Goal: Task Accomplishment & Management: Complete application form

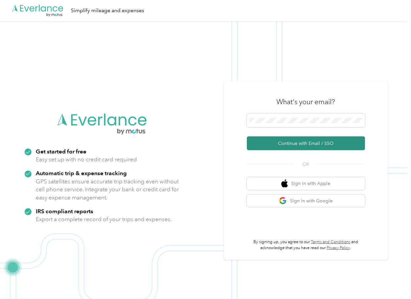
click at [277, 137] on button "Continue with Email / SSO" at bounding box center [306, 143] width 118 height 14
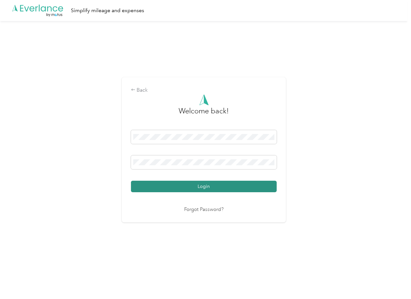
click at [162, 183] on button "Login" at bounding box center [204, 186] width 146 height 11
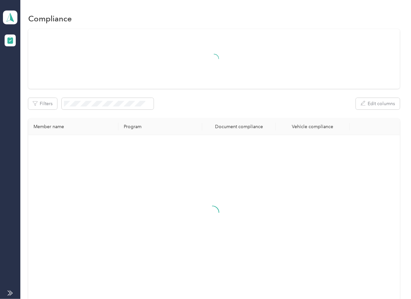
click at [240, 93] on div "Filters Edit columns Member name Program Document compliance Vehicle compliance" at bounding box center [213, 165] width 371 height 273
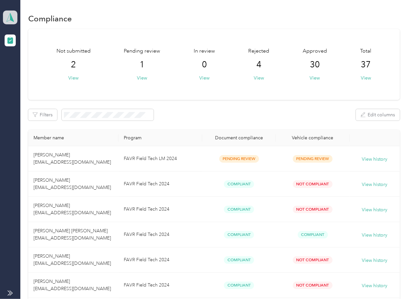
click at [5, 15] on icon at bounding box center [10, 17] width 10 height 9
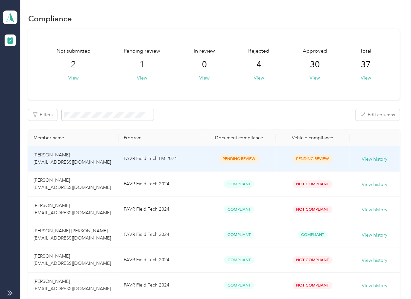
click at [181, 154] on td "FAVR Field Tech LM 2024" at bounding box center [161, 158] width 84 height 25
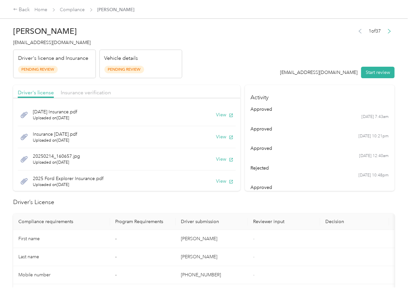
drag, startPoint x: 219, startPoint y: 222, endPoint x: 197, endPoint y: 156, distance: 70.1
click at [219, 221] on th "Driver submission" at bounding box center [212, 221] width 72 height 16
click at [216, 114] on button "View" at bounding box center [224, 114] width 17 height 7
click at [216, 140] on button "View" at bounding box center [224, 136] width 17 height 7
click at [216, 158] on button "View" at bounding box center [224, 159] width 17 height 7
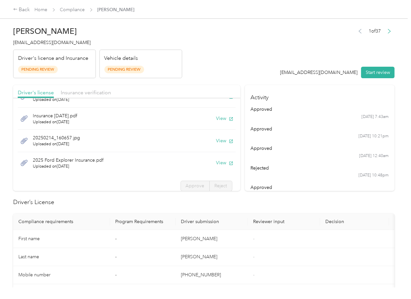
scroll to position [22, 0]
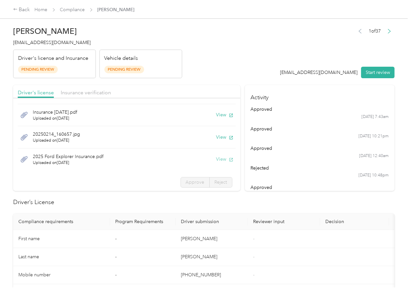
click at [216, 158] on button "View" at bounding box center [224, 159] width 17 height 7
click at [200, 72] on header "[PERSON_NAME] [EMAIL_ADDRESS][DOMAIN_NAME] Driver's license and Insurance Pendi…" at bounding box center [203, 50] width 381 height 55
click at [95, 95] on span "Insurance verification" at bounding box center [86, 92] width 50 height 6
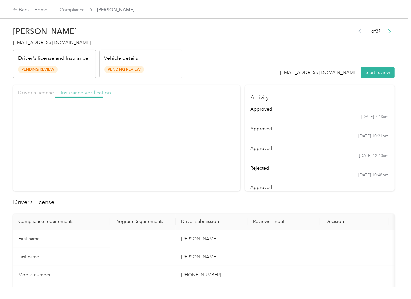
click at [90, 94] on span "Insurance verification" at bounding box center [86, 92] width 50 height 6
click at [385, 73] on button "Start review" at bounding box center [377, 72] width 33 height 11
click at [39, 88] on div "Driver's license Insurance verification" at bounding box center [126, 91] width 227 height 13
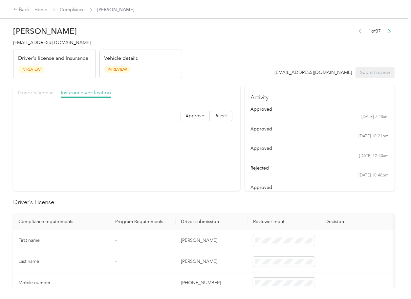
click at [35, 94] on span "Driver's license" at bounding box center [36, 92] width 36 height 6
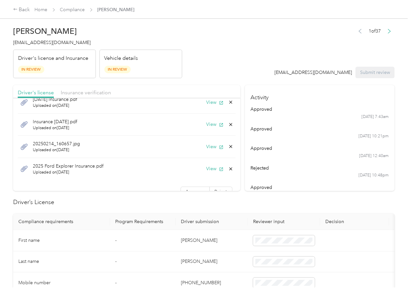
scroll to position [23, 0]
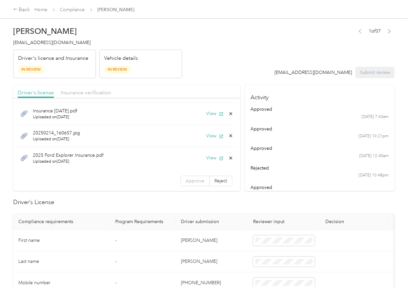
drag, startPoint x: 188, startPoint y: 179, endPoint x: 173, endPoint y: 178, distance: 15.8
click at [188, 179] on span "Approve" at bounding box center [195, 181] width 19 height 6
click at [88, 95] on span "Insurance verification" at bounding box center [86, 92] width 50 height 6
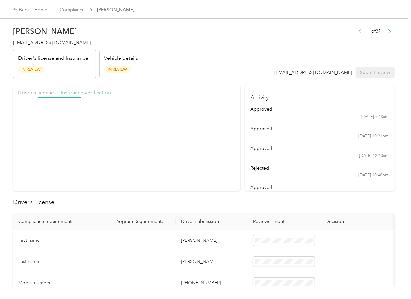
click at [88, 95] on span "Insurance verification" at bounding box center [86, 92] width 50 height 6
click at [190, 115] on span "Approve" at bounding box center [195, 116] width 19 height 6
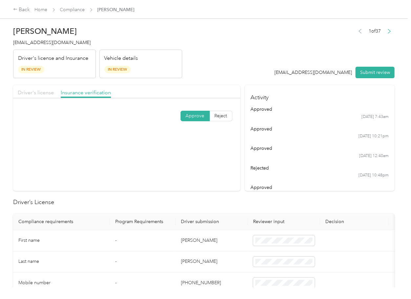
click at [44, 95] on span "Driver's license" at bounding box center [36, 92] width 36 height 6
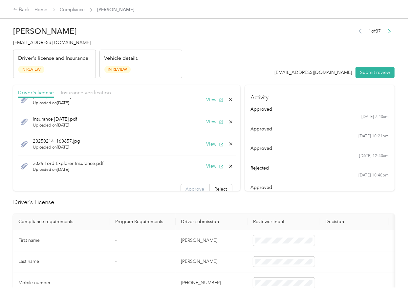
scroll to position [23, 0]
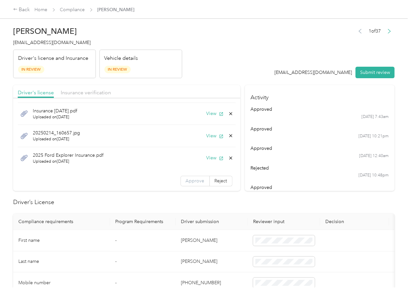
click at [186, 180] on span "Approve" at bounding box center [195, 181] width 19 height 6
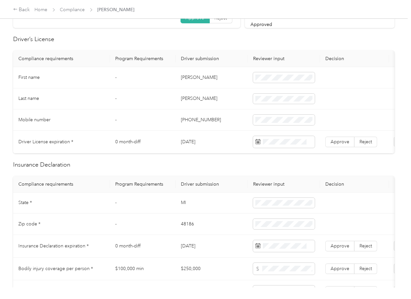
scroll to position [175, 0]
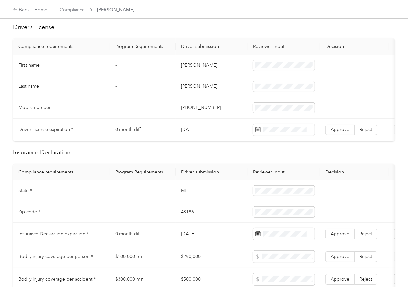
click at [197, 128] on td "[DATE]" at bounding box center [212, 130] width 72 height 23
copy td "[DATE]"
click at [349, 129] on label "Approve" at bounding box center [339, 129] width 29 height 11
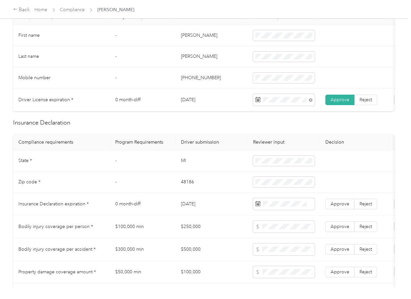
scroll to position [263, 0]
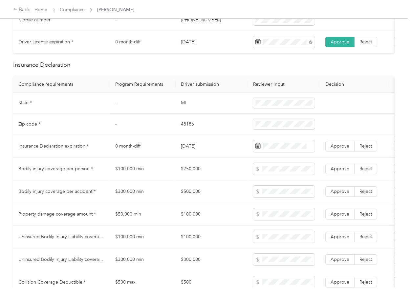
click at [182, 108] on td "MI" at bounding box center [212, 103] width 72 height 21
copy td "MI"
click at [265, 108] on span at bounding box center [284, 103] width 62 height 11
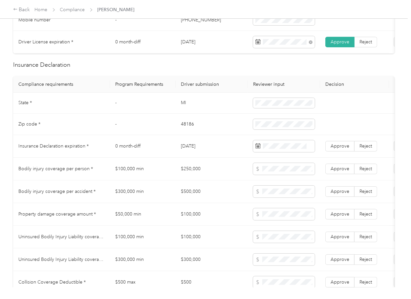
click at [192, 132] on td "48186" at bounding box center [212, 124] width 72 height 21
copy td "48186"
click at [233, 166] on td "$250,000" at bounding box center [212, 169] width 72 height 23
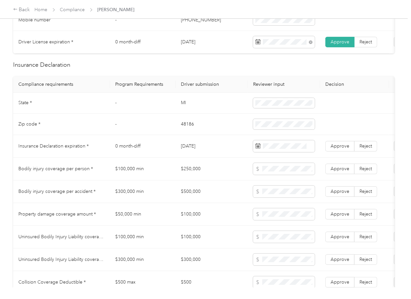
click at [193, 135] on td "48186" at bounding box center [212, 124] width 72 height 21
copy td "48186"
click at [226, 149] on td "[DATE]" at bounding box center [212, 146] width 72 height 23
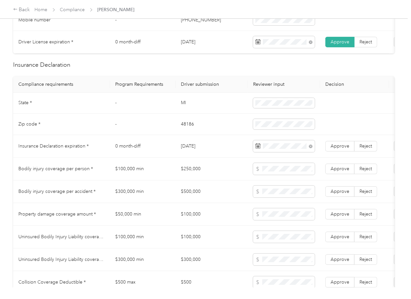
click at [162, 174] on td "$100,000 min" at bounding box center [143, 169] width 66 height 23
click at [346, 149] on span "Approve" at bounding box center [340, 146] width 19 height 6
click at [203, 173] on td "$250,000" at bounding box center [212, 169] width 72 height 23
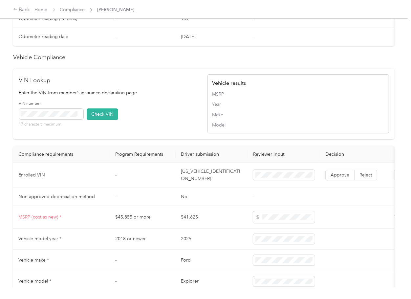
scroll to position [644, 0]
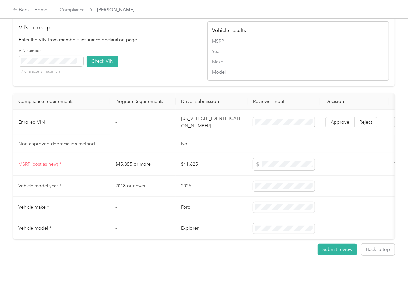
click at [221, 110] on td "[US_VEHICLE_IDENTIFICATION_NUMBER]" at bounding box center [212, 122] width 72 height 25
click at [216, 110] on td "[US_VEHICLE_IDENTIFICATION_NUMBER]" at bounding box center [212, 122] width 72 height 25
drag, startPoint x: 216, startPoint y: 109, endPoint x: 14, endPoint y: 109, distance: 201.9
click at [216, 110] on td "[US_VEHICLE_IDENTIFICATION_NUMBER]" at bounding box center [212, 122] width 72 height 25
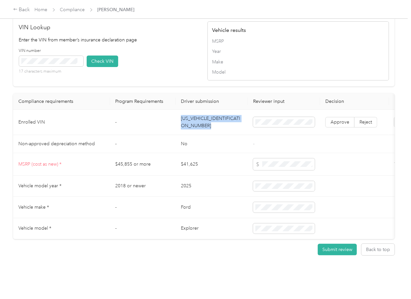
copy td "[US_VEHICLE_IDENTIFICATION_NUMBER]"
click at [165, 68] on div "VIN number 17 characters maximum Check VIN" at bounding box center [110, 63] width 182 height 31
click at [103, 55] on button "Check VIN" at bounding box center [103, 60] width 32 height 11
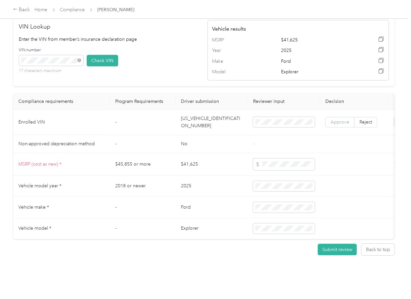
click at [337, 119] on span "Approve" at bounding box center [340, 122] width 19 height 6
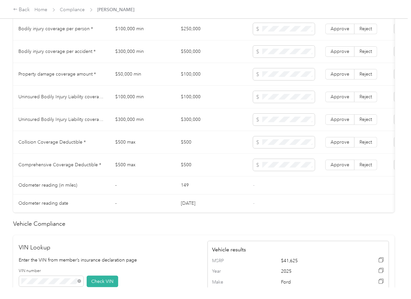
scroll to position [381, 0]
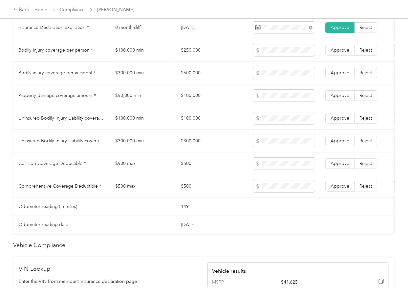
click at [185, 53] on td "$250,000" at bounding box center [212, 50] width 72 height 23
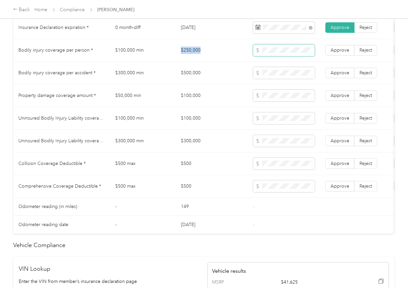
copy td "$250,000"
click at [195, 80] on td "$500,000" at bounding box center [212, 73] width 72 height 23
copy td "$500,000"
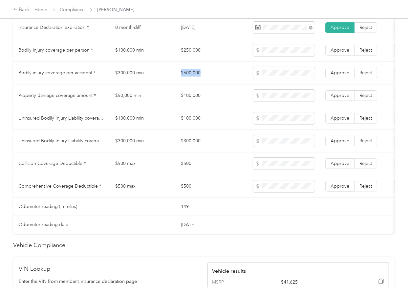
click at [281, 72] on td at bounding box center [284, 73] width 72 height 23
click at [199, 100] on td "$100,000" at bounding box center [212, 95] width 72 height 23
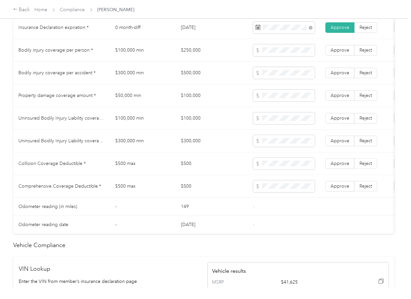
click at [191, 100] on td "$100,000" at bounding box center [212, 95] width 72 height 23
copy td "$100,000"
click at [335, 98] on span "Approve" at bounding box center [340, 96] width 19 height 6
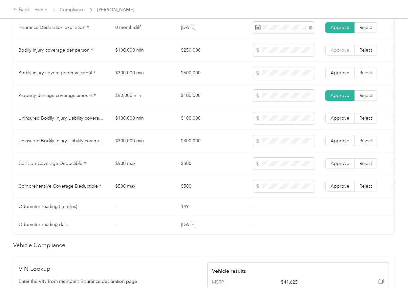
drag, startPoint x: 337, startPoint y: 82, endPoint x: 338, endPoint y: 58, distance: 24.3
click at [337, 78] on label "Approve" at bounding box center [339, 73] width 29 height 11
click at [339, 53] on span "Approve" at bounding box center [340, 50] width 19 height 6
click at [151, 123] on td "$100,000 min" at bounding box center [143, 118] width 66 height 23
click at [192, 123] on td "$100,000" at bounding box center [212, 118] width 72 height 23
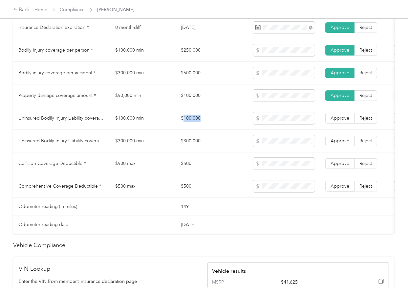
click at [192, 123] on td "$100,000" at bounding box center [212, 118] width 72 height 23
copy td "$100,000"
click at [203, 151] on td "$300,000" at bounding box center [212, 141] width 72 height 23
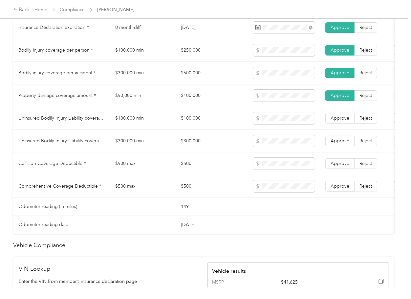
click at [203, 151] on td "$300,000" at bounding box center [212, 141] width 72 height 23
copy td "$300,000"
click at [346, 146] on label "Approve" at bounding box center [339, 141] width 29 height 11
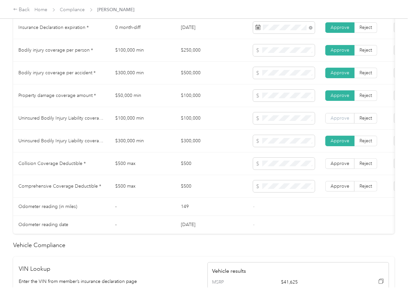
click at [342, 123] on label "Approve" at bounding box center [339, 118] width 29 height 11
click at [191, 143] on td "$300,000" at bounding box center [212, 141] width 72 height 23
click at [210, 163] on td "$500" at bounding box center [212, 163] width 72 height 23
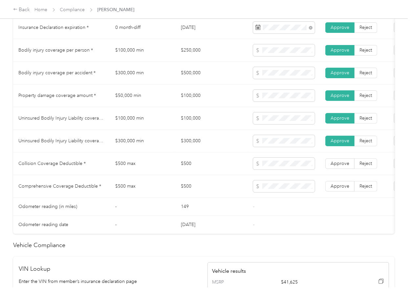
click at [183, 170] on td "$500" at bounding box center [212, 163] width 72 height 23
click at [333, 166] on span "Approve" at bounding box center [340, 164] width 19 height 6
click at [334, 189] on span "Approve" at bounding box center [340, 186] width 19 height 6
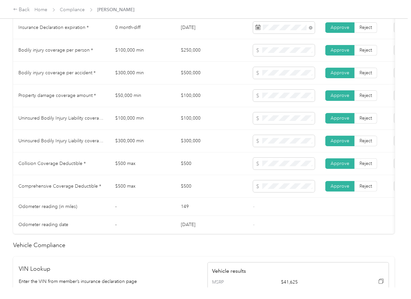
drag, startPoint x: 195, startPoint y: 181, endPoint x: 188, endPoint y: 178, distance: 7.5
click at [196, 181] on td "$500" at bounding box center [212, 186] width 72 height 23
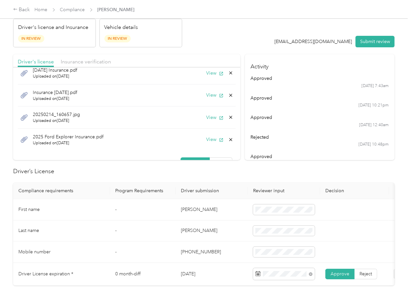
scroll to position [8, 0]
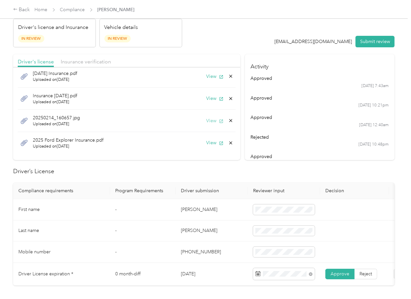
click at [206, 118] on button "View" at bounding box center [214, 120] width 17 height 7
drag, startPoint x: 221, startPoint y: 120, endPoint x: 191, endPoint y: 122, distance: 30.3
click at [191, 122] on body "Back Home Compliance [PERSON_NAME] [PERSON_NAME] [EMAIL_ADDRESS][DOMAIN_NAME] D…" at bounding box center [204, 149] width 408 height 299
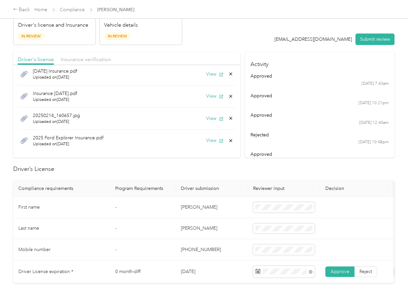
scroll to position [0, 0]
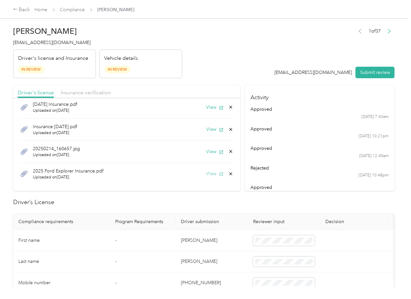
click at [206, 172] on button "View" at bounding box center [214, 173] width 17 height 7
click at [228, 174] on icon at bounding box center [230, 173] width 5 height 5
click at [207, 179] on button "Yes" at bounding box center [205, 178] width 13 height 11
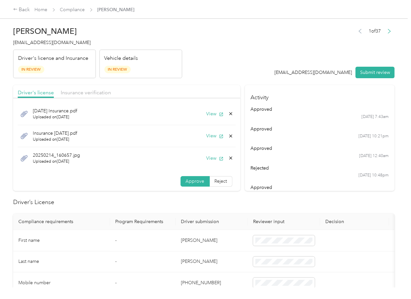
click at [370, 76] on button "Submit review" at bounding box center [375, 72] width 39 height 11
click at [12, 40] on div "[PERSON_NAME] [EMAIL_ADDRESS][DOMAIN_NAME] Driver's license and Insurance In Re…" at bounding box center [204, 143] width 408 height 287
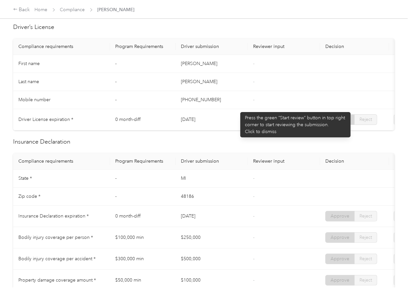
click at [236, 108] on td "[PHONE_NUMBER]" at bounding box center [212, 100] width 72 height 18
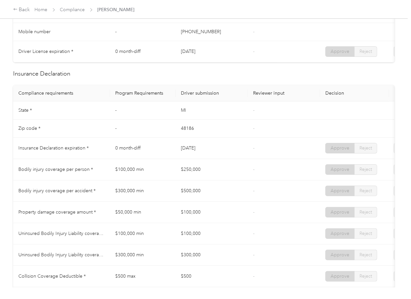
scroll to position [263, 0]
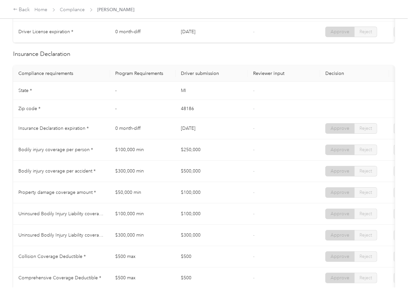
drag, startPoint x: 180, startPoint y: 138, endPoint x: 229, endPoint y: 139, distance: 48.9
click at [229, 139] on td "[DATE]" at bounding box center [212, 128] width 72 height 21
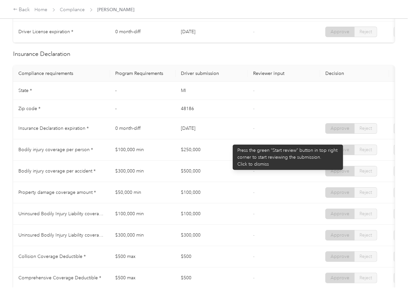
drag, startPoint x: 229, startPoint y: 142, endPoint x: 193, endPoint y: 159, distance: 40.2
click at [229, 139] on td "[DATE]" at bounding box center [212, 128] width 72 height 21
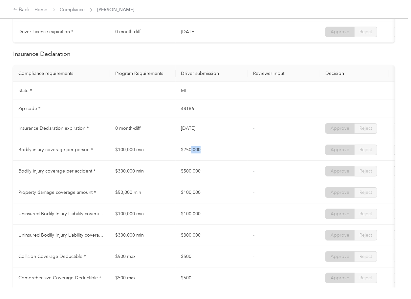
drag, startPoint x: 211, startPoint y: 160, endPoint x: 227, endPoint y: 160, distance: 16.1
click at [227, 160] on td "$250,000" at bounding box center [212, 149] width 72 height 21
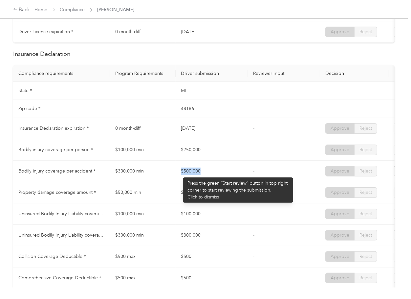
click at [227, 175] on td "$500,000" at bounding box center [212, 171] width 72 height 21
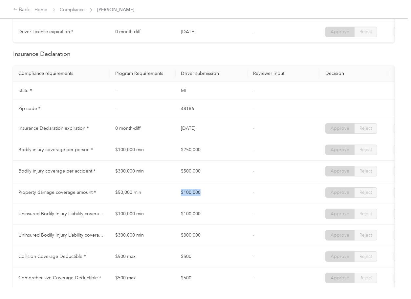
drag, startPoint x: 176, startPoint y: 199, endPoint x: 226, endPoint y: 194, distance: 50.1
click at [221, 198] on td "$100,000" at bounding box center [212, 192] width 72 height 21
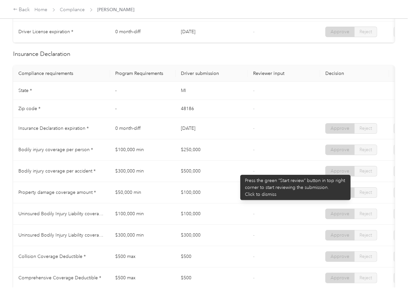
click at [237, 171] on td "$500,000" at bounding box center [212, 171] width 72 height 21
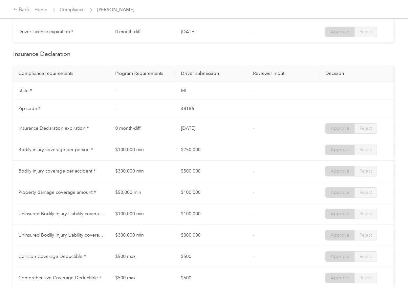
drag, startPoint x: 189, startPoint y: 154, endPoint x: 212, endPoint y: 154, distance: 22.3
click at [207, 154] on td "$250,000" at bounding box center [212, 149] width 72 height 21
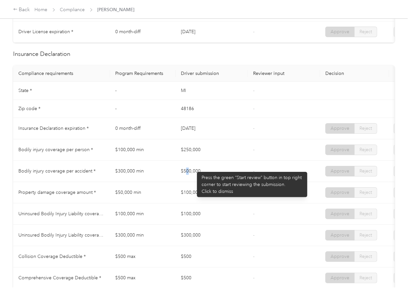
drag, startPoint x: 187, startPoint y: 168, endPoint x: 206, endPoint y: 184, distance: 24.5
click at [223, 173] on td "$500,000" at bounding box center [212, 171] width 72 height 21
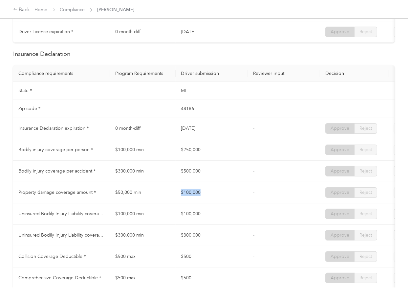
drag, startPoint x: 178, startPoint y: 193, endPoint x: 229, endPoint y: 196, distance: 50.9
click at [227, 196] on td "$100,000" at bounding box center [212, 192] width 72 height 21
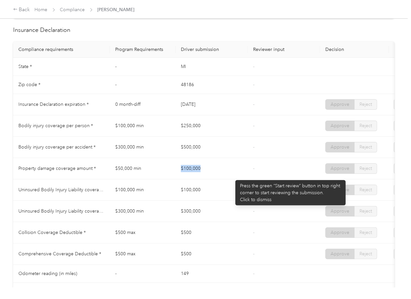
scroll to position [306, 0]
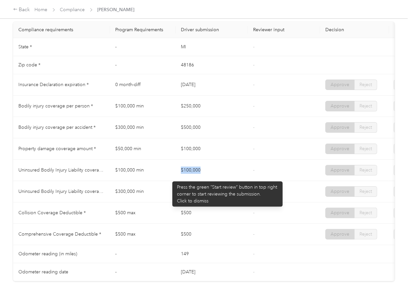
drag, startPoint x: 172, startPoint y: 176, endPoint x: 204, endPoint y: 178, distance: 32.2
click at [205, 176] on tr "Uninsured Bodily Injury Liability coverage per person * $100,000 min $100,000 -…" at bounding box center [244, 170] width 463 height 21
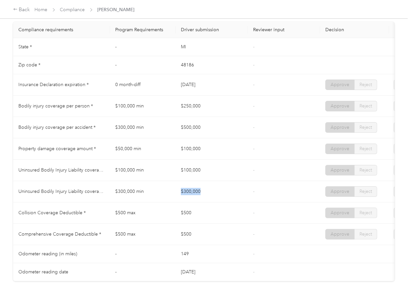
drag, startPoint x: 174, startPoint y: 198, endPoint x: 215, endPoint y: 198, distance: 41.0
click at [215, 198] on tr "Uninsured Bodily Injury Liability coverage per accident * $300,000 min $300,000…" at bounding box center [244, 191] width 463 height 21
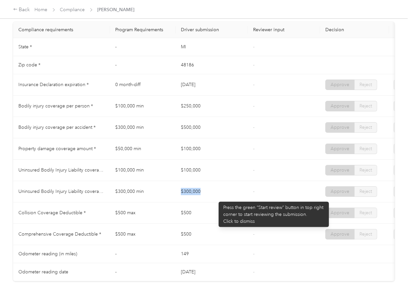
click at [215, 198] on td "$300,000" at bounding box center [212, 191] width 72 height 21
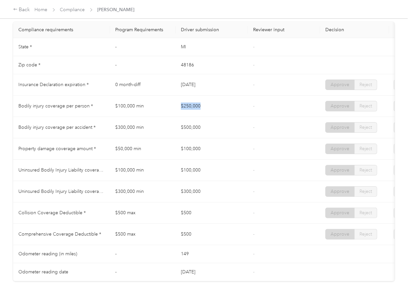
drag, startPoint x: 196, startPoint y: 105, endPoint x: 192, endPoint y: 117, distance: 12.0
click at [201, 105] on tr "Bodily injury coverage per person * $100,000 min $250,000 - Approve Reject" at bounding box center [244, 106] width 463 height 21
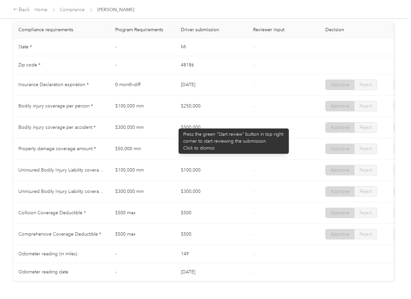
drag, startPoint x: 175, startPoint y: 125, endPoint x: 216, endPoint y: 134, distance: 42.1
click at [222, 133] on td "$500,000" at bounding box center [212, 127] width 72 height 21
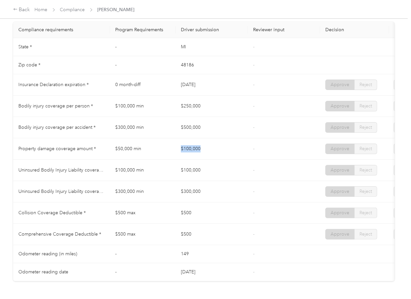
drag, startPoint x: 183, startPoint y: 154, endPoint x: 218, endPoint y: 157, distance: 34.9
click at [218, 156] on td "$100,000" at bounding box center [212, 148] width 72 height 21
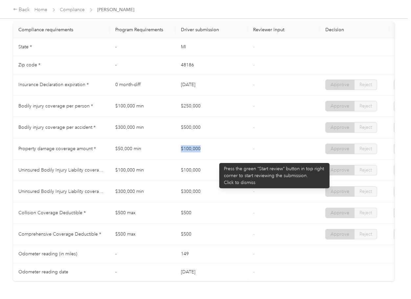
click at [214, 160] on td "$100,000" at bounding box center [212, 148] width 72 height 21
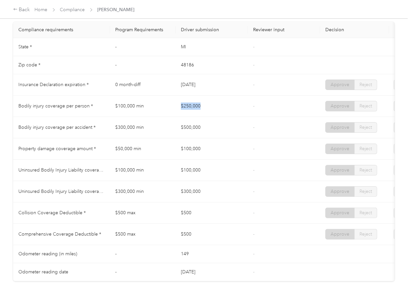
drag, startPoint x: 172, startPoint y: 110, endPoint x: 204, endPoint y: 110, distance: 32.2
click at [204, 110] on tr "Bodily injury coverage per person * $100,000 min $250,000 - Approve Reject" at bounding box center [244, 106] width 463 height 21
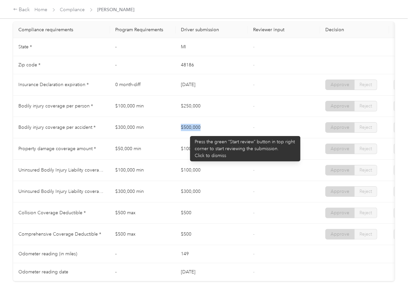
drag, startPoint x: 174, startPoint y: 131, endPoint x: 229, endPoint y: 134, distance: 54.9
click at [229, 134] on tr "Bodily injury coverage per accident * $300,000 min $500,000 - Approve Reject" at bounding box center [244, 127] width 463 height 21
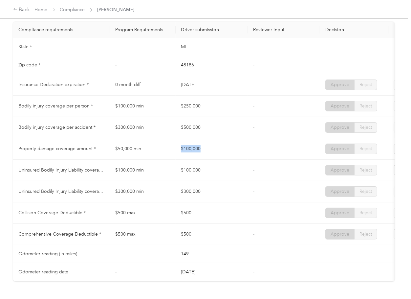
drag, startPoint x: 200, startPoint y: 156, endPoint x: 221, endPoint y: 157, distance: 20.7
click at [221, 157] on tr "Property damage coverage amount * $50,000 min $100,000 - Approve Reject" at bounding box center [244, 148] width 463 height 21
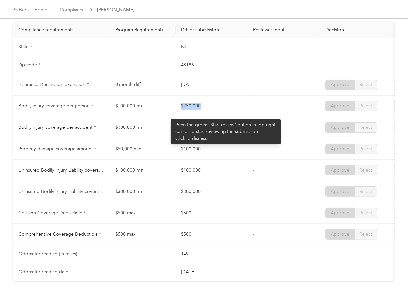
drag, startPoint x: 167, startPoint y: 116, endPoint x: 207, endPoint y: 116, distance: 39.4
click at [207, 116] on tr "Bodily injury coverage per person * $100,000 min $250,000 - Approve Reject" at bounding box center [244, 106] width 463 height 21
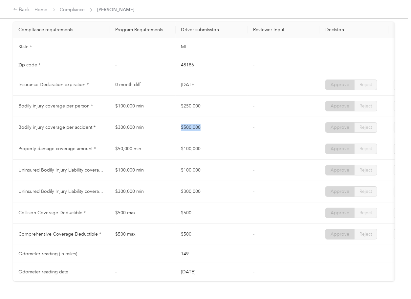
drag, startPoint x: 166, startPoint y: 131, endPoint x: 214, endPoint y: 133, distance: 47.3
click at [214, 133] on tr "Bodily injury coverage per accident * $300,000 min $500,000 - Approve Reject" at bounding box center [244, 127] width 463 height 21
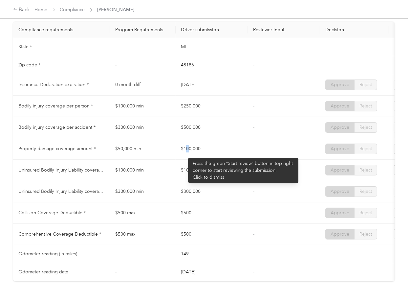
drag, startPoint x: 185, startPoint y: 154, endPoint x: 228, endPoint y: 152, distance: 43.4
click at [228, 154] on td "$100,000" at bounding box center [212, 148] width 72 height 21
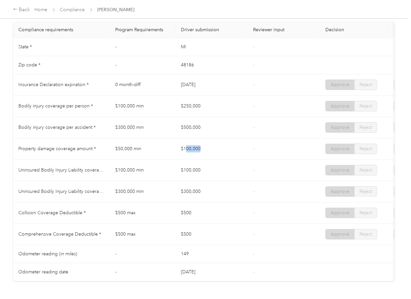
click at [231, 145] on td "$100,000" at bounding box center [212, 148] width 72 height 21
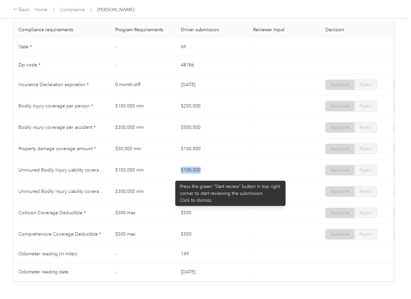
drag, startPoint x: 172, startPoint y: 177, endPoint x: 203, endPoint y: 181, distance: 31.0
click at [203, 180] on tr "Uninsured Bodily Injury Liability coverage per person * $100,000 min $100,000 -…" at bounding box center [244, 170] width 463 height 21
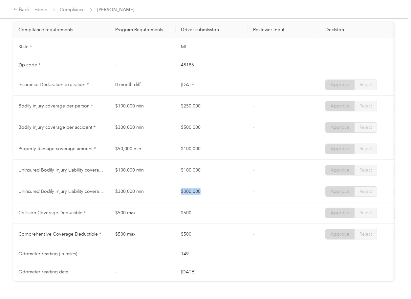
click at [225, 202] on td "$300,000" at bounding box center [212, 191] width 72 height 21
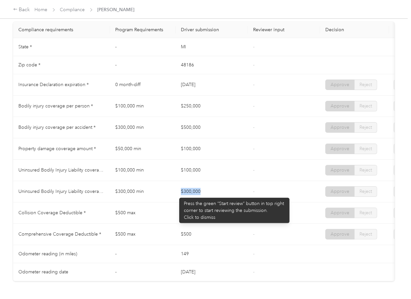
click at [176, 194] on td "$300,000" at bounding box center [212, 191] width 72 height 21
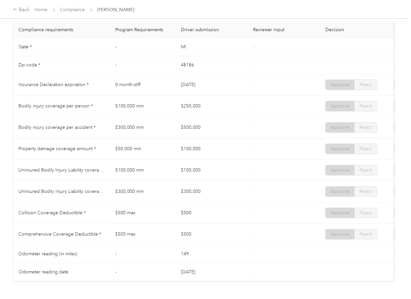
click at [203, 233] on td "$500" at bounding box center [212, 234] width 72 height 21
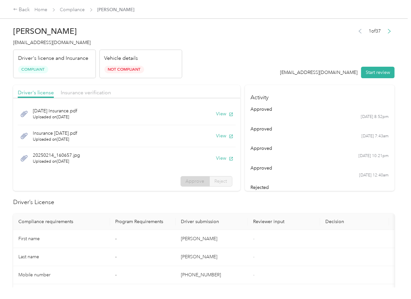
scroll to position [0, 0]
click at [72, 9] on link "Compliance" at bounding box center [72, 10] width 25 height 6
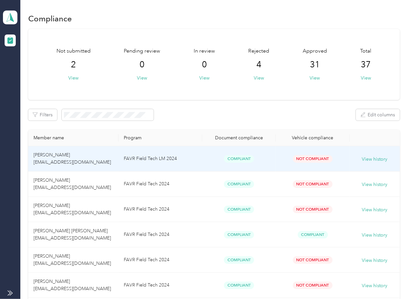
drag, startPoint x: 232, startPoint y: 98, endPoint x: 219, endPoint y: 92, distance: 14.8
click at [232, 98] on div "Not submitted 2 View Pending review 0 View In review 0 View Rejected 4 View App…" at bounding box center [213, 64] width 371 height 71
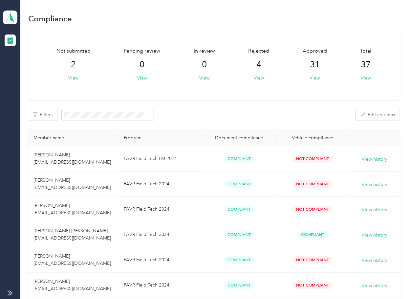
click at [209, 110] on div "Filters Edit columns" at bounding box center [213, 114] width 371 height 11
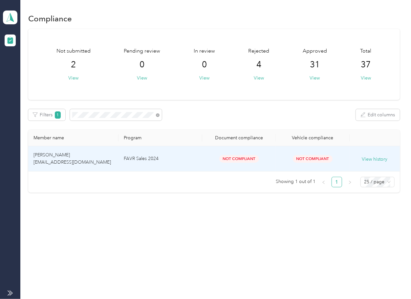
click at [95, 161] on td "[PERSON_NAME] [EMAIL_ADDRESS][DOMAIN_NAME]" at bounding box center [73, 158] width 90 height 25
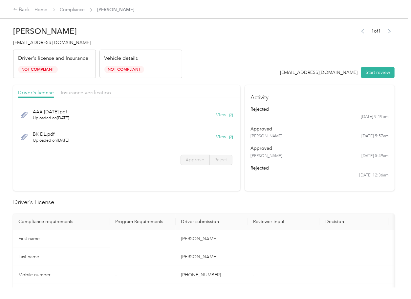
click at [218, 118] on button "View" at bounding box center [224, 114] width 17 height 7
click at [219, 135] on button "View" at bounding box center [224, 136] width 17 height 7
drag, startPoint x: 184, startPoint y: 99, endPoint x: 123, endPoint y: 98, distance: 61.1
click at [184, 99] on div at bounding box center [126, 100] width 227 height 4
click at [96, 98] on div "Driver's license Insurance verification" at bounding box center [126, 91] width 227 height 13
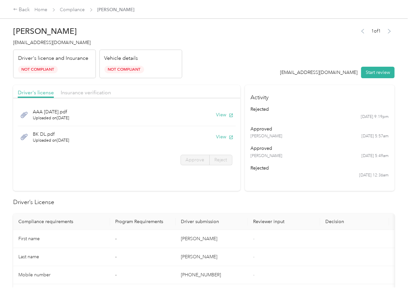
click at [95, 96] on div "Insurance verification" at bounding box center [86, 93] width 50 height 8
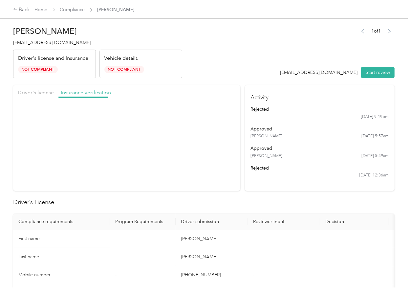
click at [95, 96] on div "Insurance verification" at bounding box center [86, 93] width 50 height 8
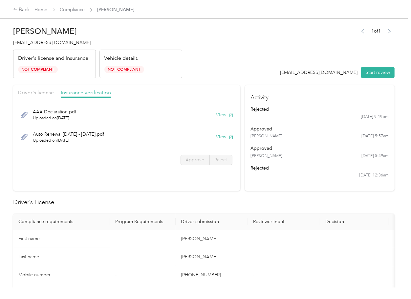
click at [218, 114] on button "View" at bounding box center [224, 114] width 17 height 7
click at [220, 135] on button "View" at bounding box center [224, 136] width 17 height 7
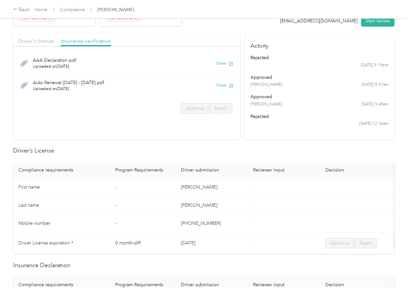
scroll to position [219, 0]
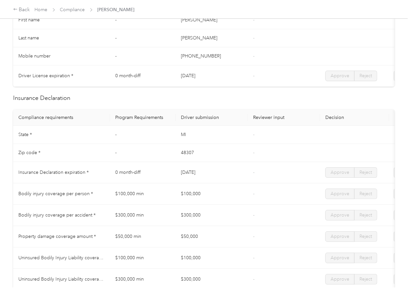
click at [227, 176] on td "[DATE]" at bounding box center [212, 172] width 72 height 21
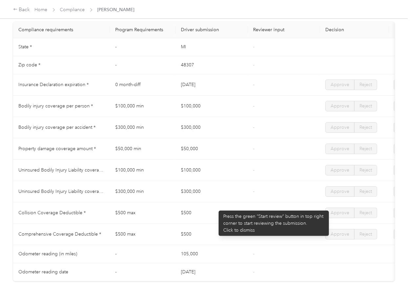
scroll to position [525, 0]
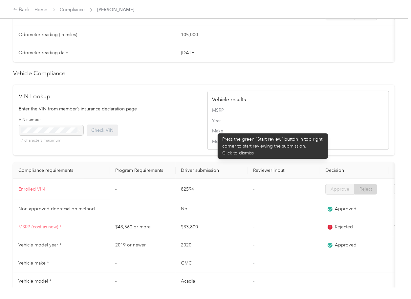
click at [214, 124] on span "Year" at bounding box center [298, 120] width 172 height 7
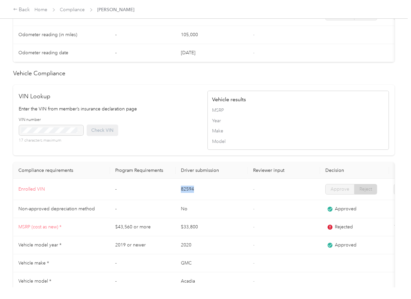
click at [205, 200] on td "82594" at bounding box center [212, 189] width 72 height 21
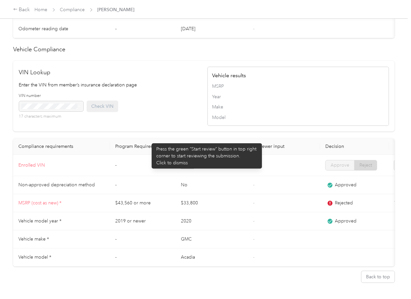
scroll to position [569, 0]
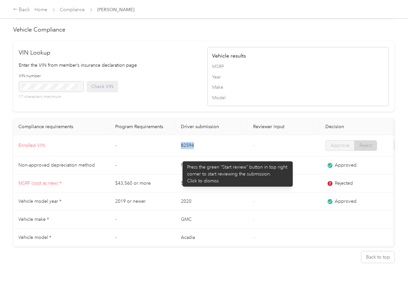
click at [182, 156] on td "82594" at bounding box center [212, 145] width 72 height 21
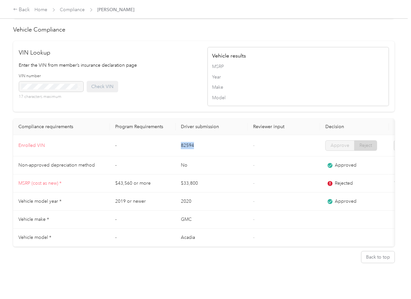
click at [182, 156] on td "82594" at bounding box center [212, 145] width 72 height 21
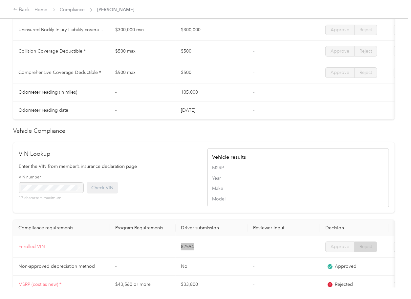
scroll to position [306, 0]
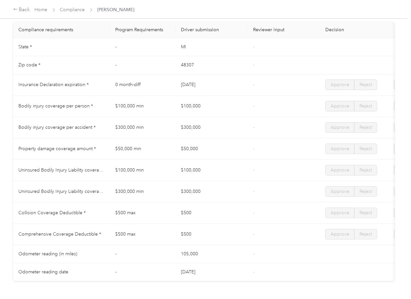
click at [172, 154] on td "$50,000 min" at bounding box center [143, 148] width 66 height 21
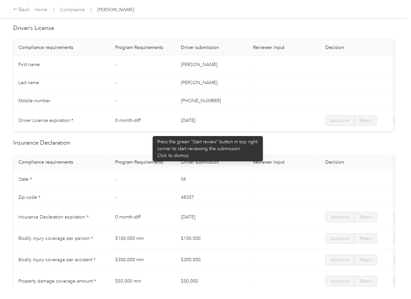
scroll to position [0, 0]
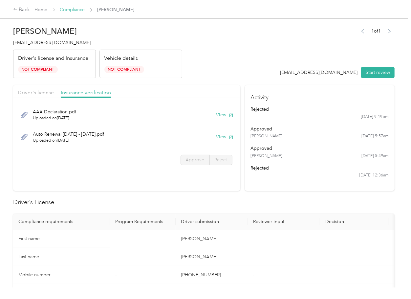
click at [71, 8] on link "Compliance" at bounding box center [72, 10] width 25 height 6
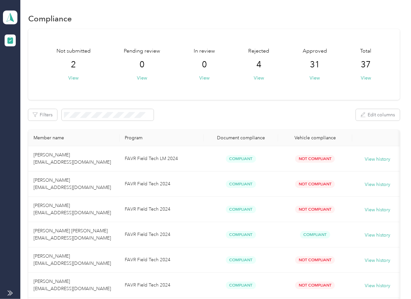
click at [237, 95] on div "Not submitted 2 View Pending review 0 View In review 0 View Rejected 4 View App…" at bounding box center [213, 64] width 371 height 71
click at [6, 16] on icon at bounding box center [10, 17] width 10 height 9
click at [21, 64] on div "Log out" at bounding box center [72, 67] width 129 height 11
